Goal: Information Seeking & Learning: Learn about a topic

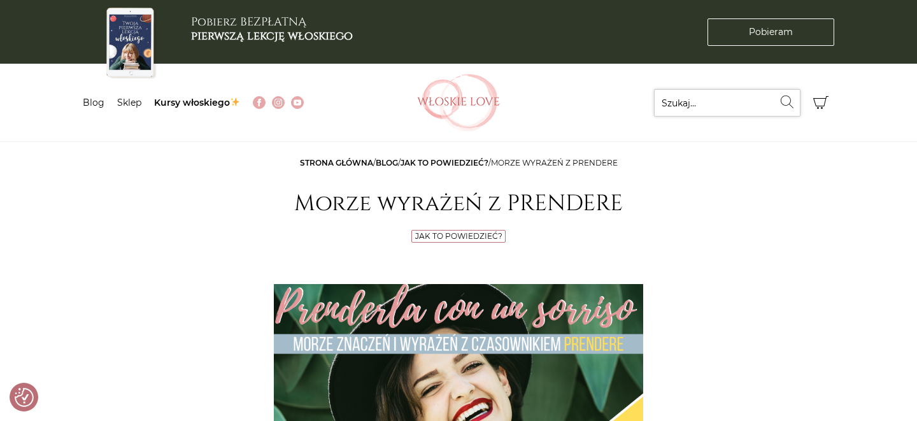
click at [725, 94] on input "Szukaj..." at bounding box center [727, 102] width 146 height 27
type input "13"
click at [773, 89] on button "Wyszukaj" at bounding box center [786, 101] width 27 height 25
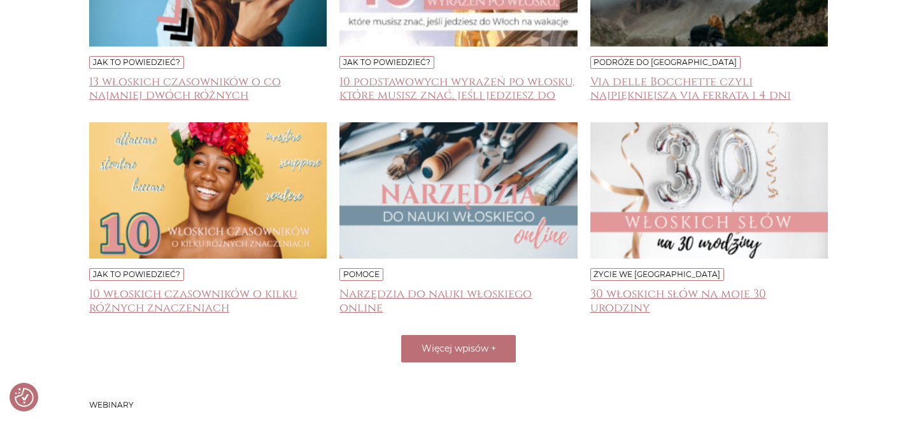
scroll to position [832, 0]
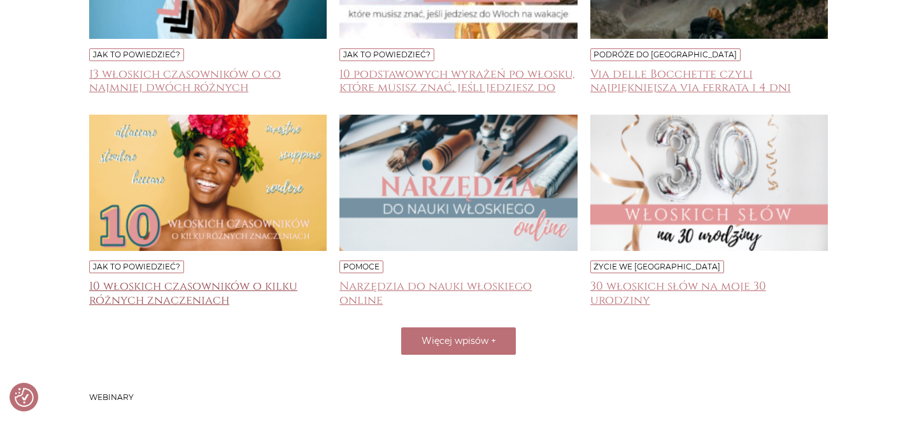
click at [194, 302] on h4 "10 włoskich czasowników o kilku różnych znaczeniach" at bounding box center [208, 292] width 238 height 25
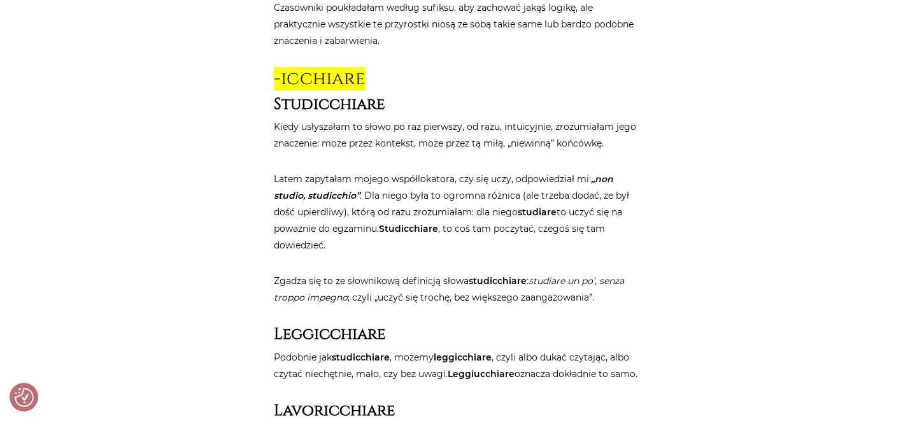
scroll to position [762, 0]
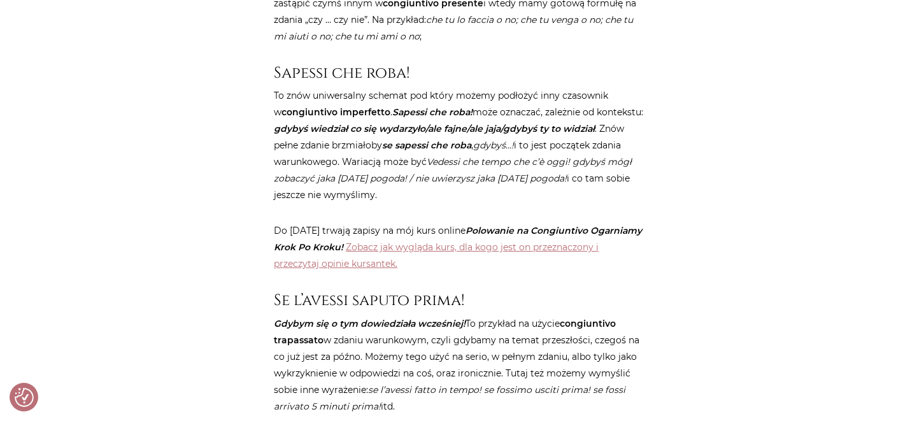
scroll to position [2866, 0]
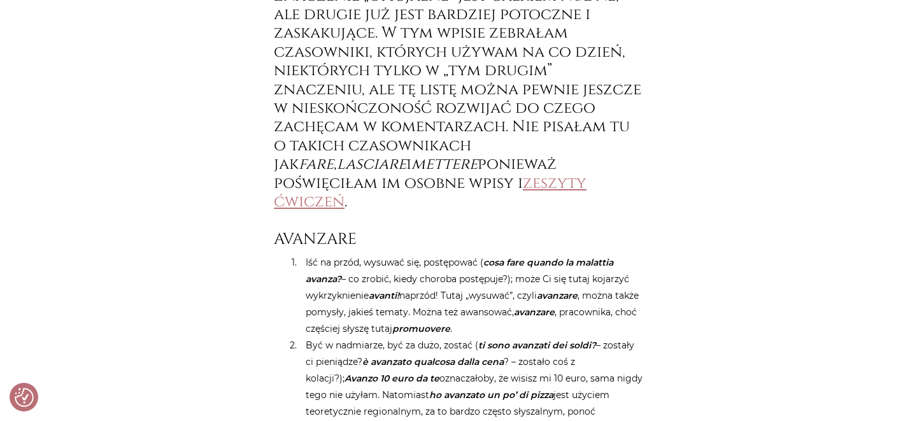
scroll to position [793, 0]
